Goal: Task Accomplishment & Management: Manage account settings

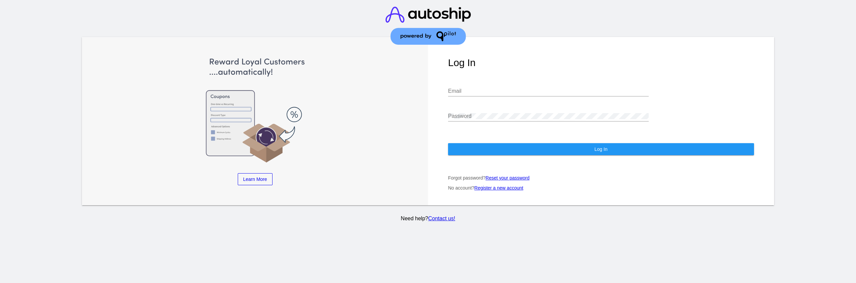
click at [470, 86] on div "Email" at bounding box center [548, 89] width 201 height 15
click at [471, 91] on input "Email" at bounding box center [548, 91] width 201 height 6
type input "[EMAIL_ADDRESS][DOMAIN_NAME]"
drag, startPoint x: 467, startPoint y: 112, endPoint x: 473, endPoint y: 128, distance: 16.5
click at [467, 113] on div "Password" at bounding box center [548, 114] width 201 height 15
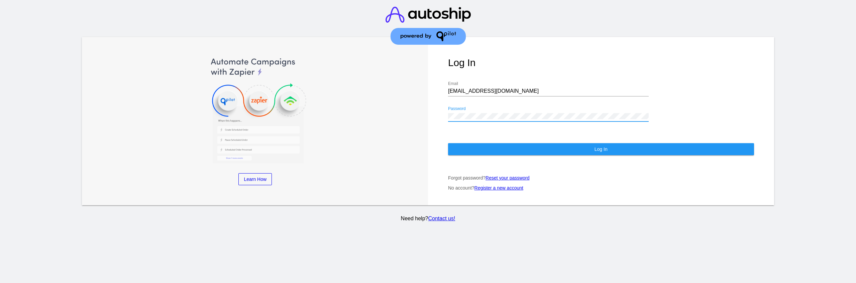
click at [477, 150] on button "Log In" at bounding box center [601, 149] width 306 height 12
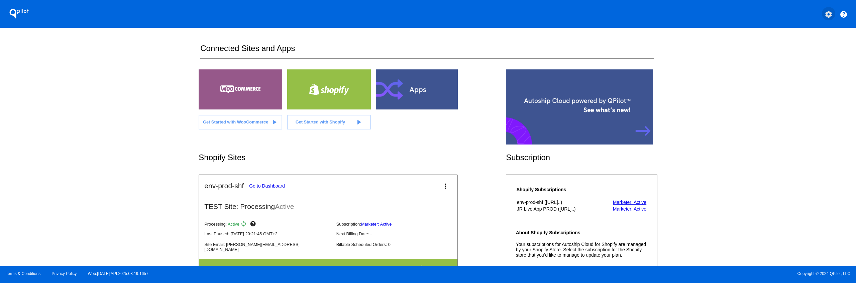
click at [829, 10] on mat-icon "settings" at bounding box center [828, 14] width 8 height 8
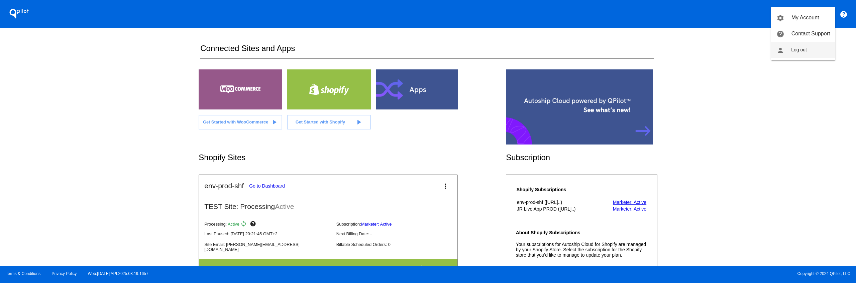
click at [805, 50] on span "Log out" at bounding box center [799, 49] width 16 height 5
